Goal: Task Accomplishment & Management: Complete application form

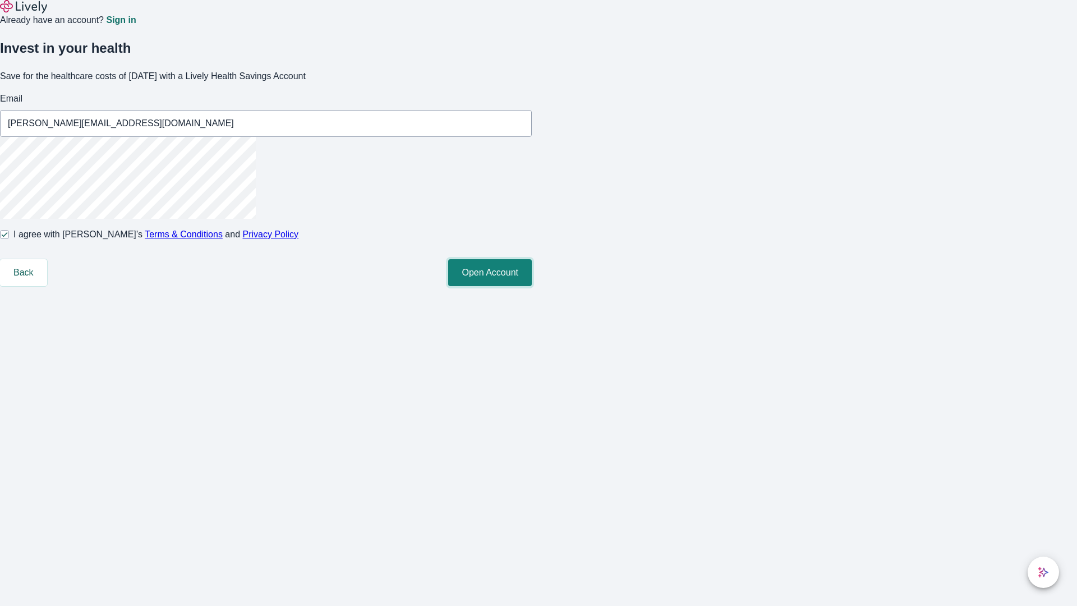
click at [532, 286] on button "Open Account" at bounding box center [490, 272] width 84 height 27
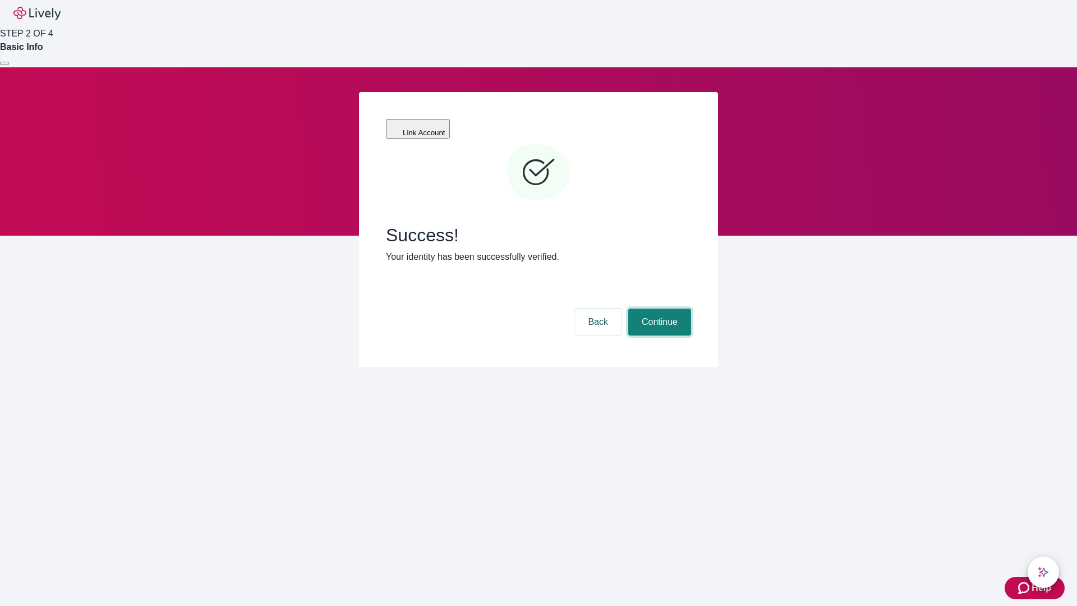
click at [658, 309] on button "Continue" at bounding box center [659, 322] width 63 height 27
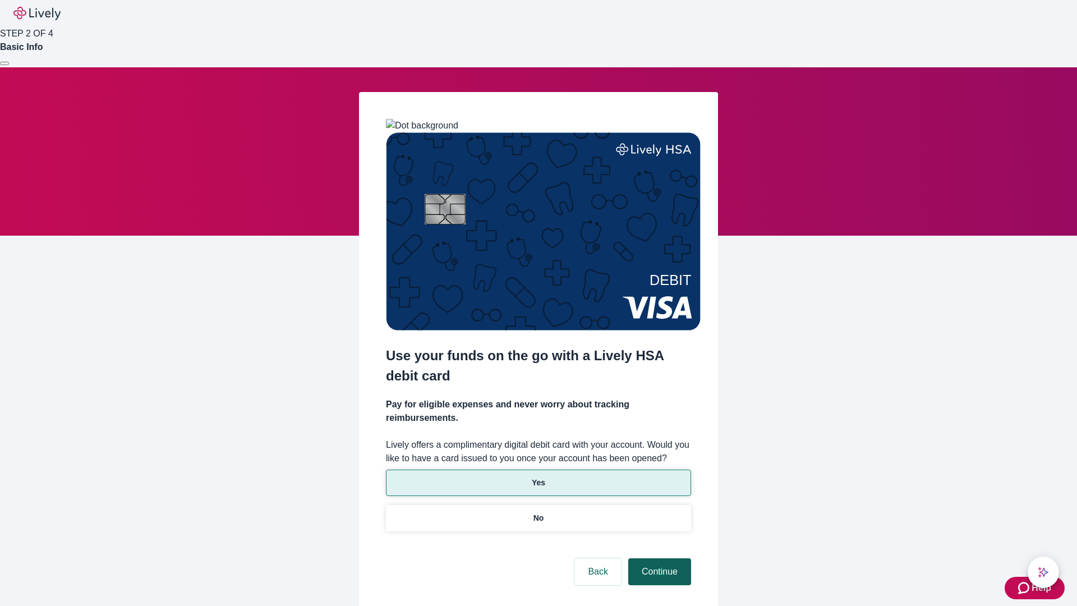
click at [538, 512] on p "No" at bounding box center [539, 518] width 11 height 12
click at [658, 558] on button "Continue" at bounding box center [659, 571] width 63 height 27
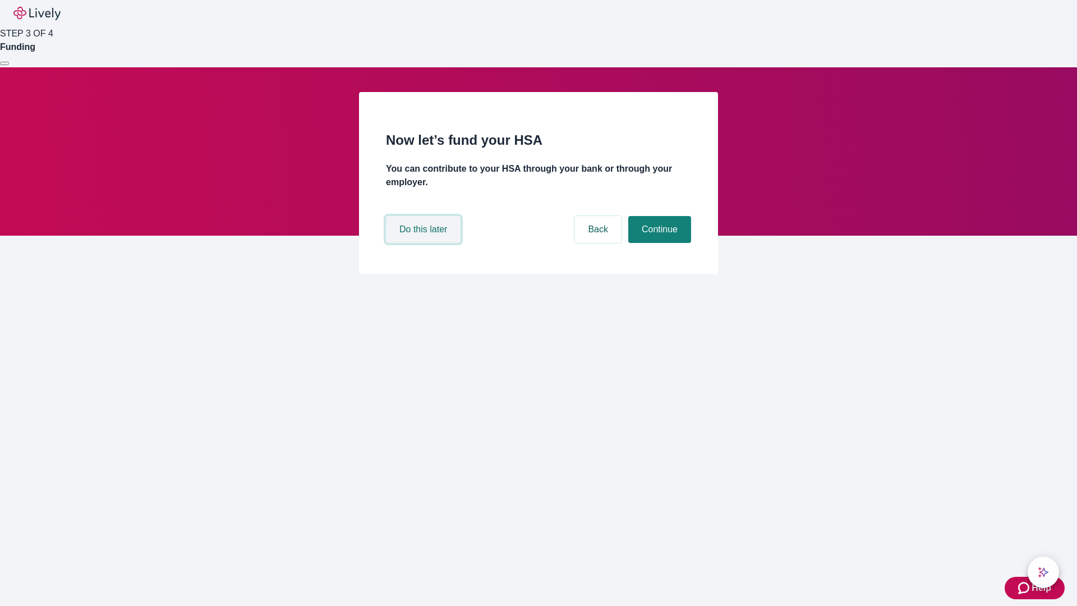
click at [425, 243] on button "Do this later" at bounding box center [423, 229] width 75 height 27
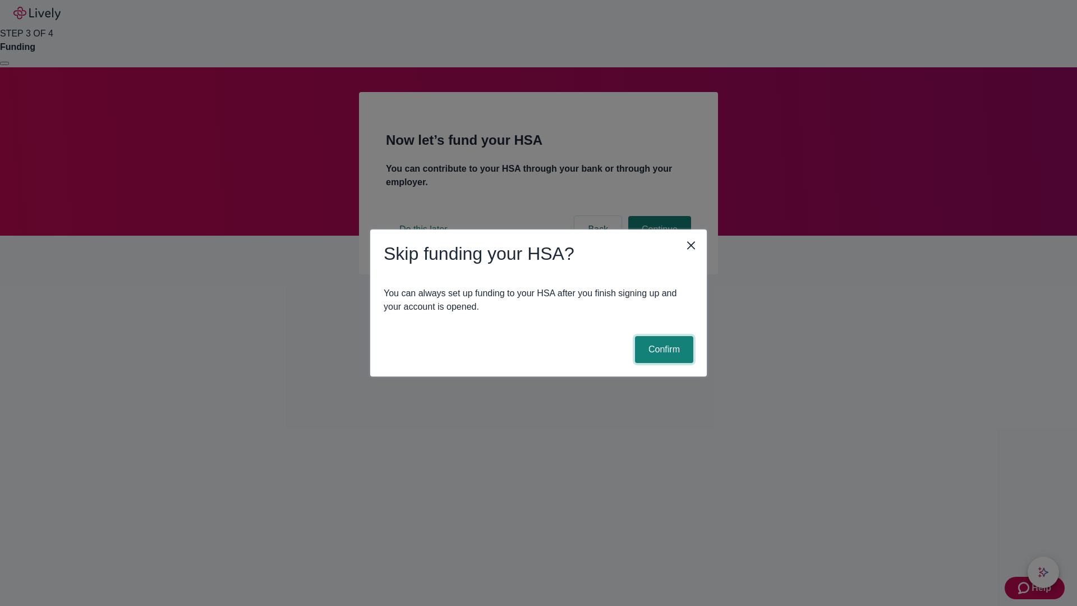
click at [663, 350] on button "Confirm" at bounding box center [664, 349] width 58 height 27
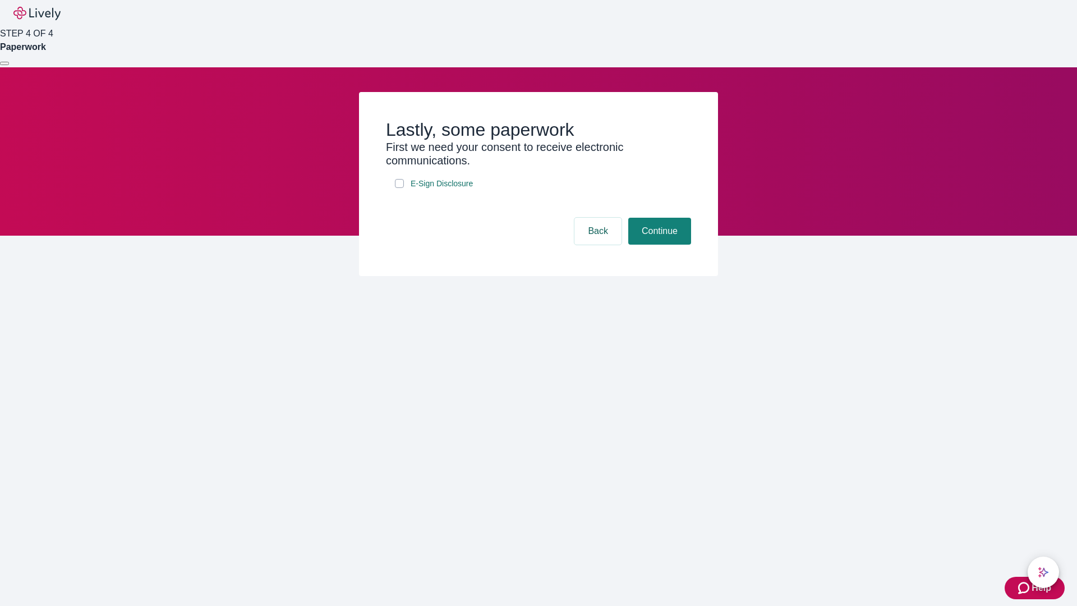
click at [400, 188] on input "E-Sign Disclosure" at bounding box center [399, 183] width 9 height 9
checkbox input "true"
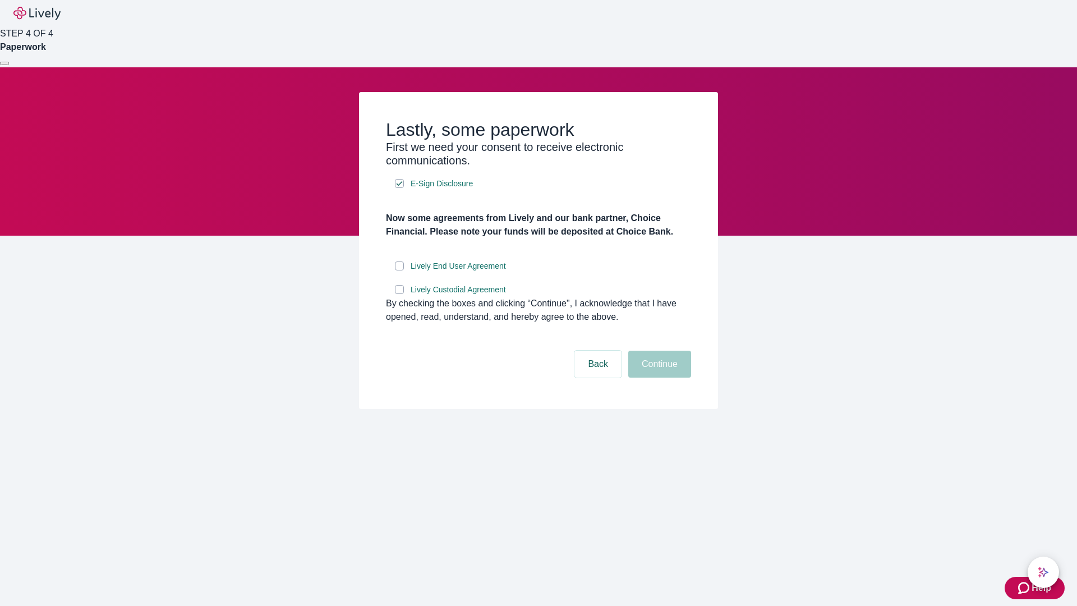
click at [400, 270] on input "Lively End User Agreement" at bounding box center [399, 265] width 9 height 9
checkbox input "true"
click at [400, 294] on input "Lively Custodial Agreement" at bounding box center [399, 289] width 9 height 9
checkbox input "true"
click at [658, 378] on button "Continue" at bounding box center [659, 364] width 63 height 27
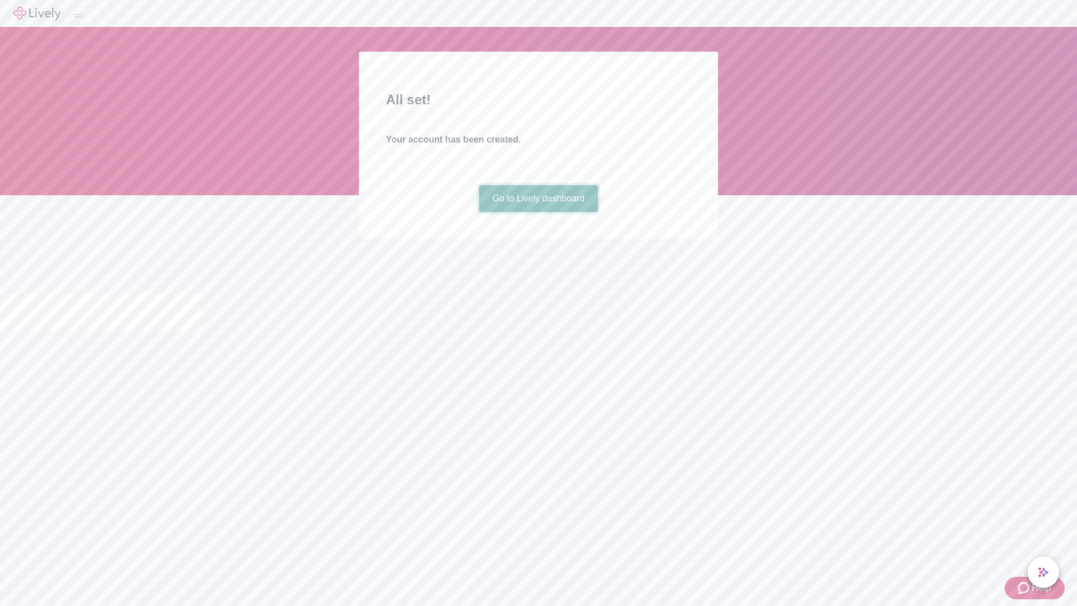
click at [538, 212] on link "Go to Lively dashboard" at bounding box center [539, 198] width 120 height 27
